Goal: Task Accomplishment & Management: Use online tool/utility

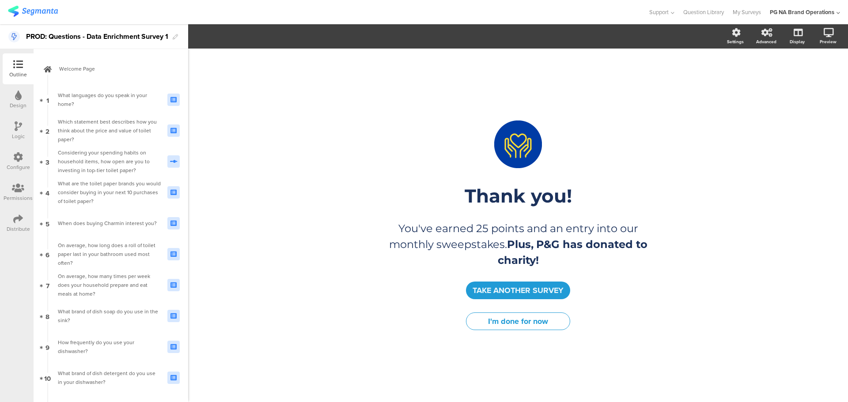
click at [18, 159] on icon at bounding box center [18, 157] width 10 height 10
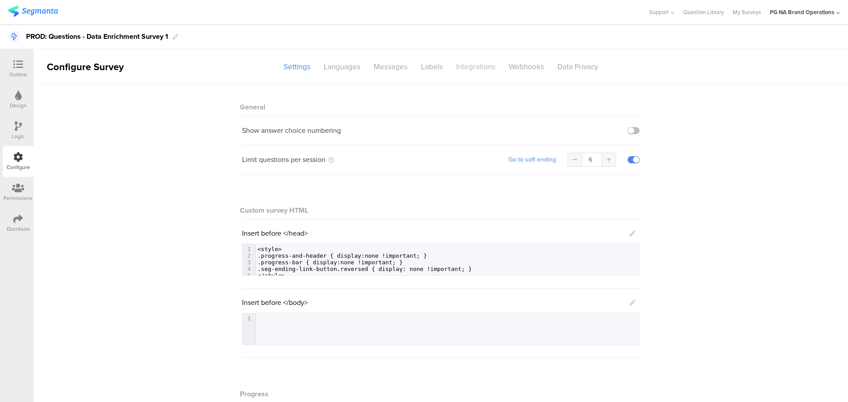
click at [470, 64] on div "Integrations" at bounding box center [476, 66] width 53 height 15
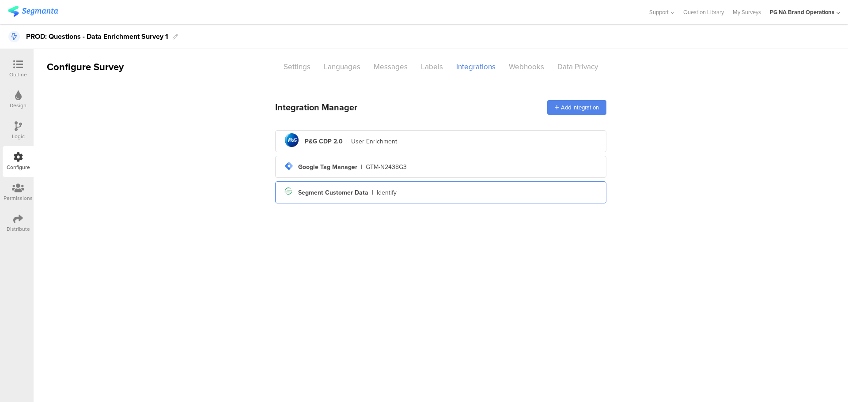
click at [329, 194] on div "Segment Customer Data" at bounding box center [333, 192] width 70 height 9
